Goal: Task Accomplishment & Management: Complete application form

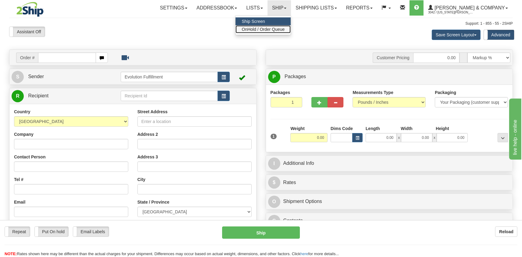
click at [285, 27] on span "OnHold / Order Queue" at bounding box center [263, 29] width 43 height 5
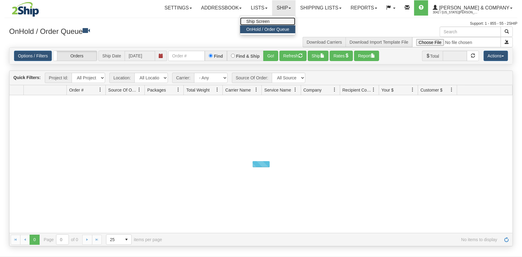
click at [296, 19] on link "Ship Screen" at bounding box center [267, 21] width 55 height 8
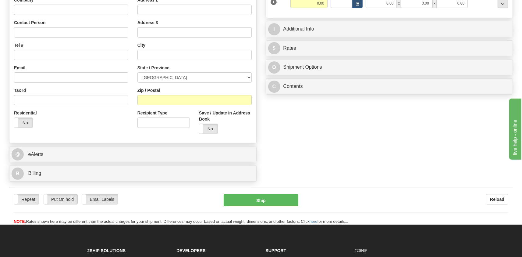
scroll to position [67, 0]
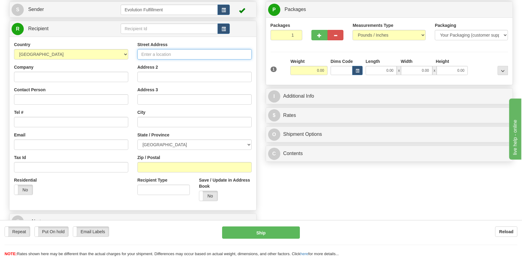
click at [156, 54] on input "Street Address" at bounding box center [195, 54] width 114 height 10
paste input "LORIANNETHOMPSON@HOTMAIL.COM"
type input "LORIANNETHOMPSON@HOTMAIL.COM"
drag, startPoint x: 227, startPoint y: 56, endPoint x: 90, endPoint y: 61, distance: 137.4
click at [138, 59] on input "LORIANNETHOMPSON@HOTMAIL.COM" at bounding box center [195, 54] width 114 height 10
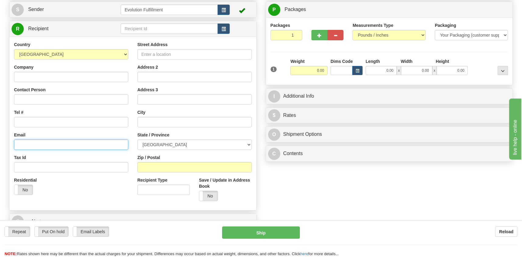
click at [46, 145] on input "Email" at bounding box center [71, 144] width 114 height 10
paste input "LORIANNETHOMPSON@HOTMAIL.COM"
type input "LORIANNETHOMPSON@HOTMAIL.COM"
click at [44, 80] on input "Company" at bounding box center [71, 77] width 114 height 10
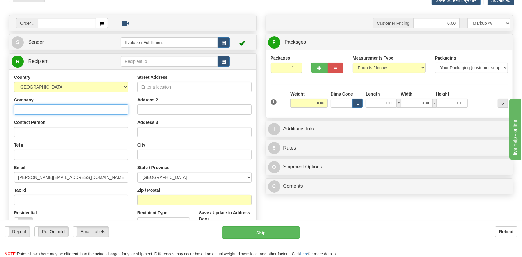
scroll to position [34, 0]
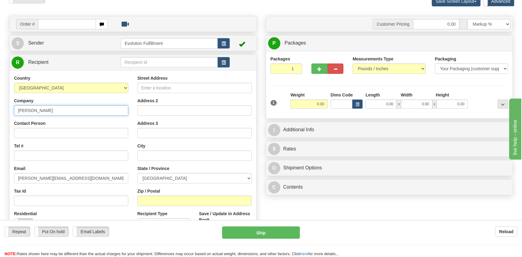
drag, startPoint x: 41, startPoint y: 111, endPoint x: 1, endPoint y: 111, distance: 40.3
click at [14, 111] on input "LOU LOUS" at bounding box center [71, 110] width 114 height 10
type input "LOU LOUS"
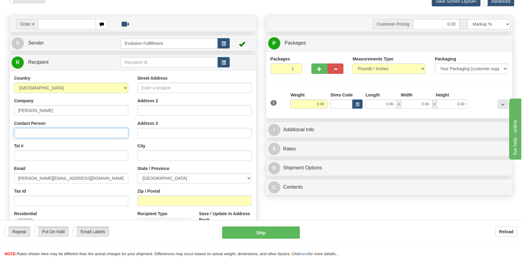
click at [32, 130] on input "Contact Person" at bounding box center [71, 133] width 114 height 10
paste input "LOU LOUS"
type input "LOU LOUS"
